Goal: Task Accomplishment & Management: Manage account settings

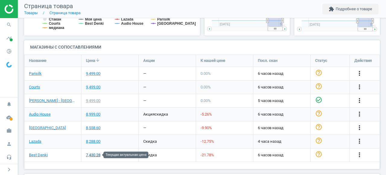
click at [94, 155] on div "7,430.28" at bounding box center [93, 154] width 14 height 5
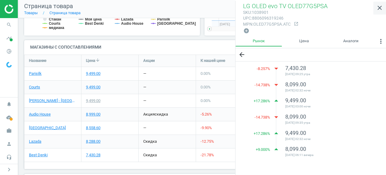
click at [382, 6] on icon "close" at bounding box center [379, 7] width 7 height 7
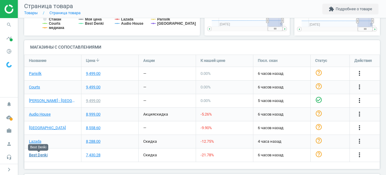
click at [44, 153] on link "Best Denki" at bounding box center [38, 154] width 19 height 5
click at [357, 155] on icon "more_vert" at bounding box center [359, 154] width 7 height 7
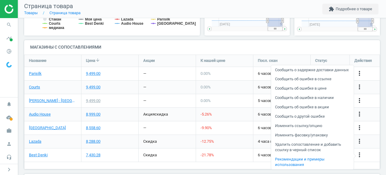
click at [308, 131] on link "Изменить ссылку/опцию" at bounding box center [312, 125] width 83 height 9
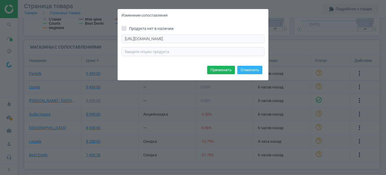
click at [360, 144] on div "Изменение сопоставления Продукта нет в наличии [URL][DOMAIN_NAME] Введите прави…" at bounding box center [193, 87] width 386 height 175
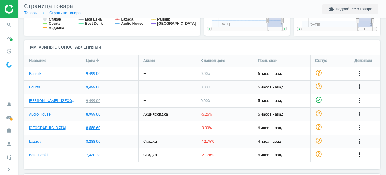
click at [359, 153] on icon "more_vert" at bounding box center [359, 154] width 7 height 7
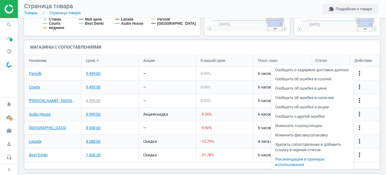
click at [315, 140] on link "Изменить фасовку/упаковку" at bounding box center [312, 135] width 83 height 9
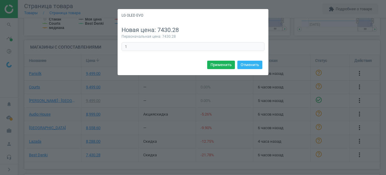
click at [303, 120] on div "LG OLED EVO Новая цена: 7430.28 Первоначальная цена: 7430.28 1 Ошибка в формуле…" at bounding box center [193, 87] width 386 height 175
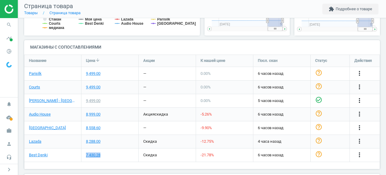
drag, startPoint x: 109, startPoint y: 155, endPoint x: 85, endPoint y: 155, distance: 23.2
click at [85, 155] on div "7,430.28" at bounding box center [110, 155] width 57 height 13
